Goal: Information Seeking & Learning: Learn about a topic

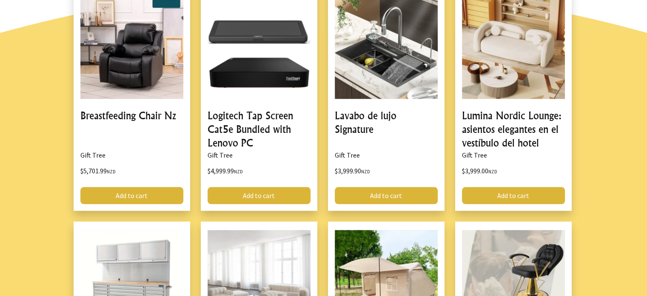
scroll to position [766, 0]
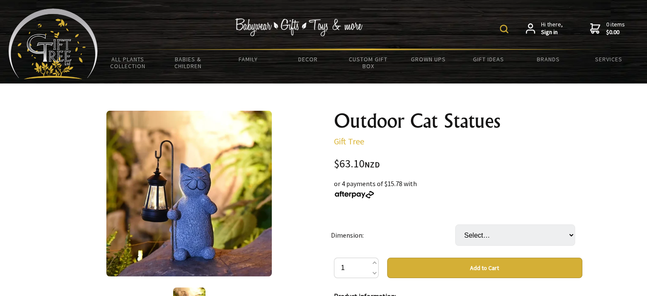
click at [504, 30] on img at bounding box center [504, 29] width 9 height 9
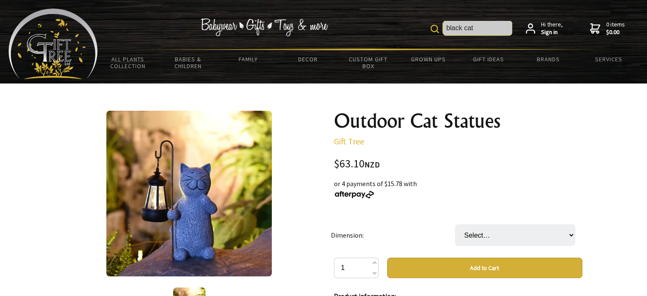
type input "black cat"
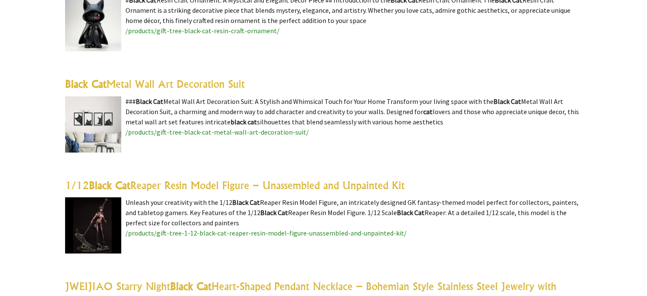
scroll to position [596, 0]
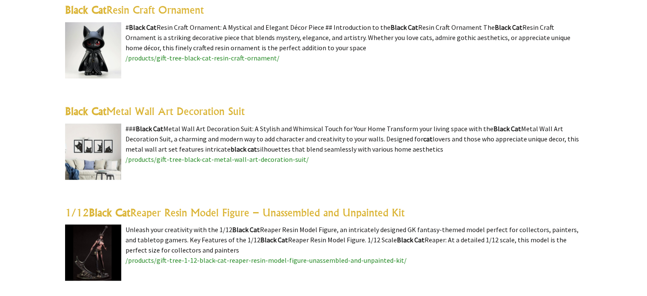
click at [82, 148] on img at bounding box center [93, 151] width 56 height 56
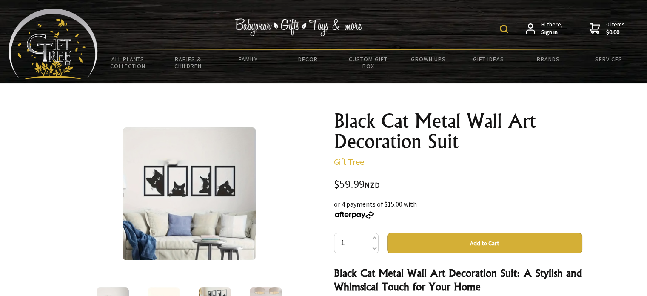
click at [162, 185] on img at bounding box center [189, 193] width 133 height 133
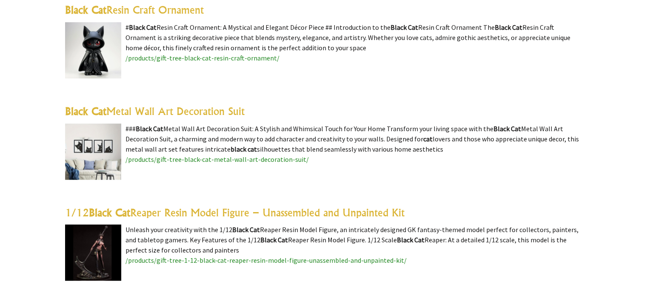
click at [92, 149] on img at bounding box center [93, 151] width 56 height 56
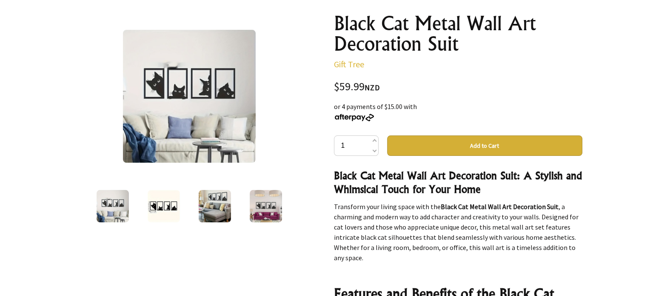
scroll to position [43, 0]
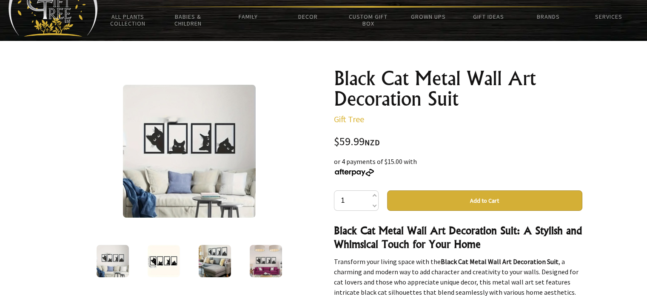
click at [176, 157] on img at bounding box center [189, 151] width 133 height 133
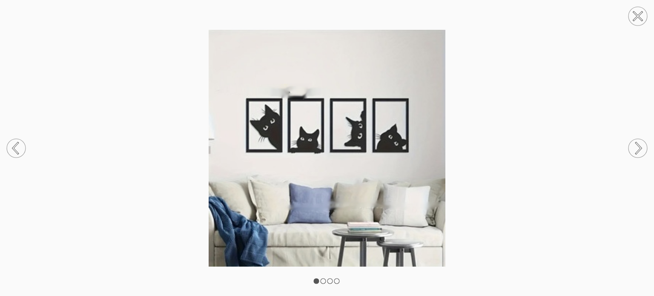
click at [323, 280] on rect at bounding box center [322, 280] width 5 height 5
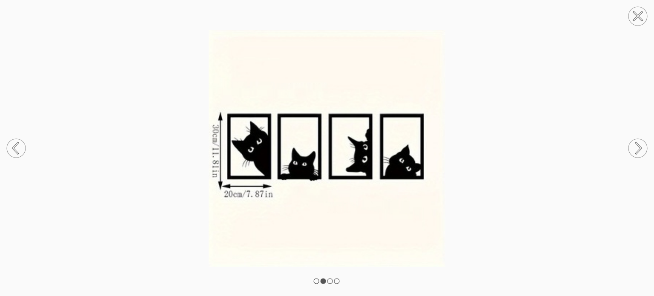
click at [329, 281] on rect at bounding box center [329, 280] width 5 height 5
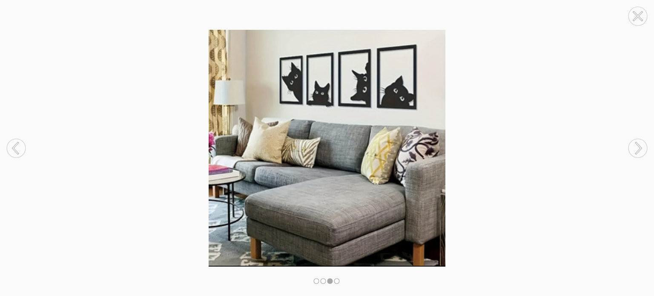
click at [335, 281] on rect at bounding box center [336, 280] width 5 height 5
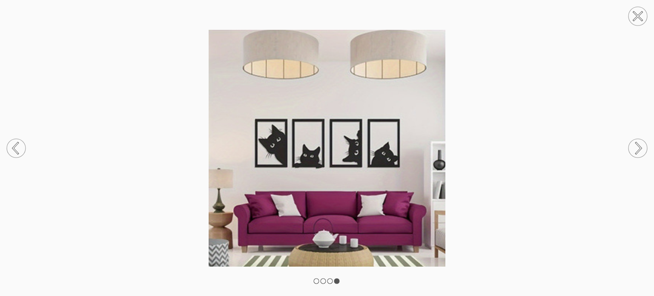
click at [637, 15] on icon at bounding box center [637, 16] width 9 height 9
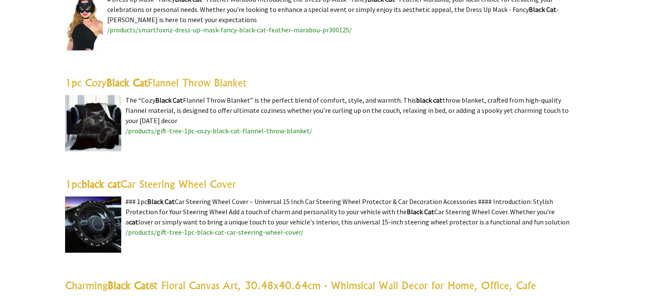
scroll to position [1064, 0]
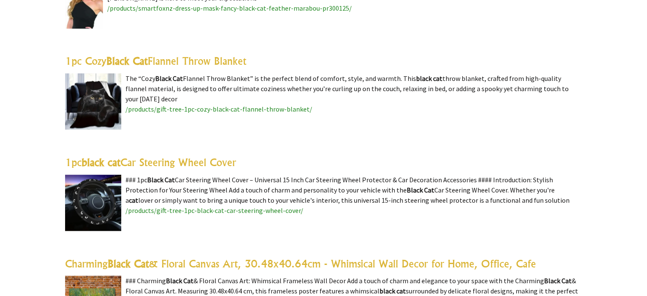
click at [95, 98] on img at bounding box center [93, 101] width 56 height 56
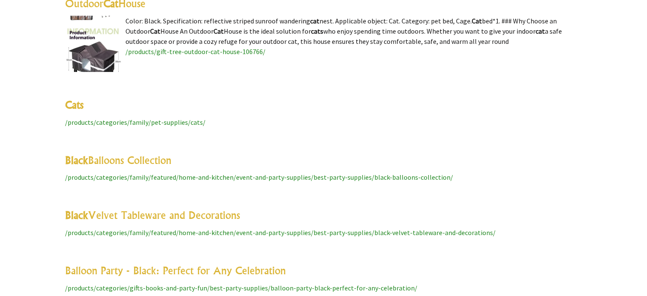
scroll to position [2893, 0]
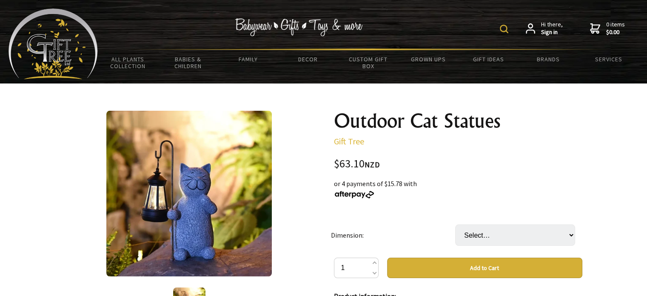
click at [505, 30] on img at bounding box center [504, 29] width 9 height 9
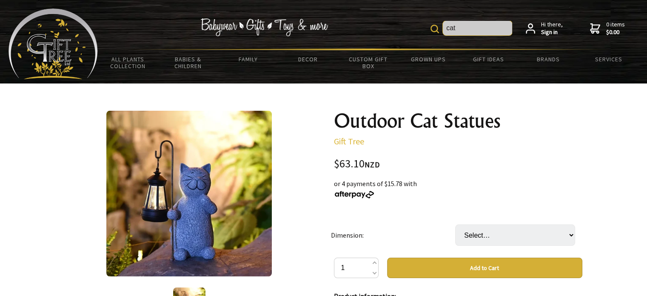
type input "cat"
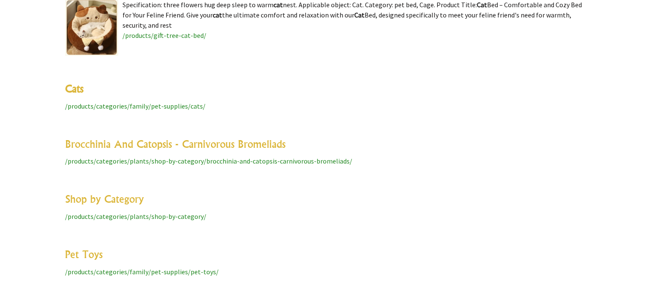
scroll to position [2936, 0]
